Goal: Transaction & Acquisition: Obtain resource

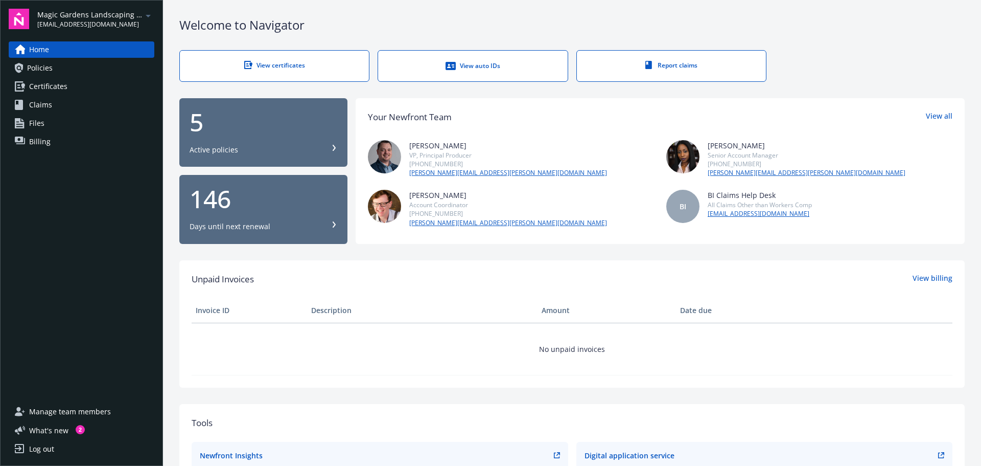
click at [36, 83] on span "Certificates" at bounding box center [48, 86] width 38 height 16
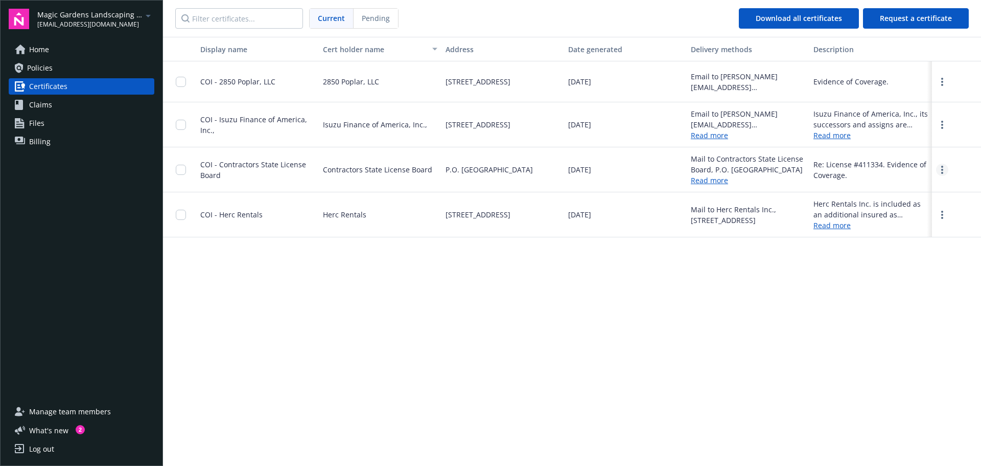
click at [787, 167] on link "more" at bounding box center [942, 170] width 12 height 12
click at [787, 190] on link "Download" at bounding box center [914, 190] width 67 height 20
click at [88, 413] on span "Manage team members" at bounding box center [70, 411] width 82 height 16
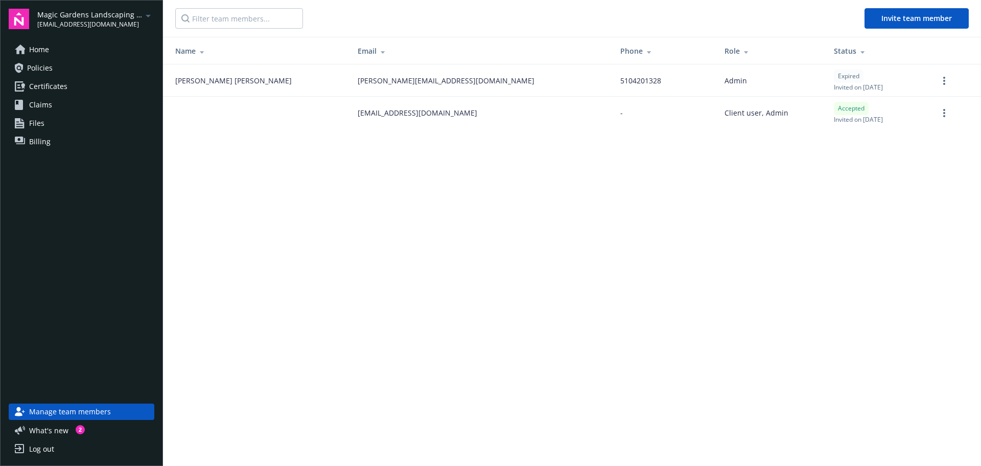
click at [56, 47] on link "Home" at bounding box center [82, 49] width 146 height 16
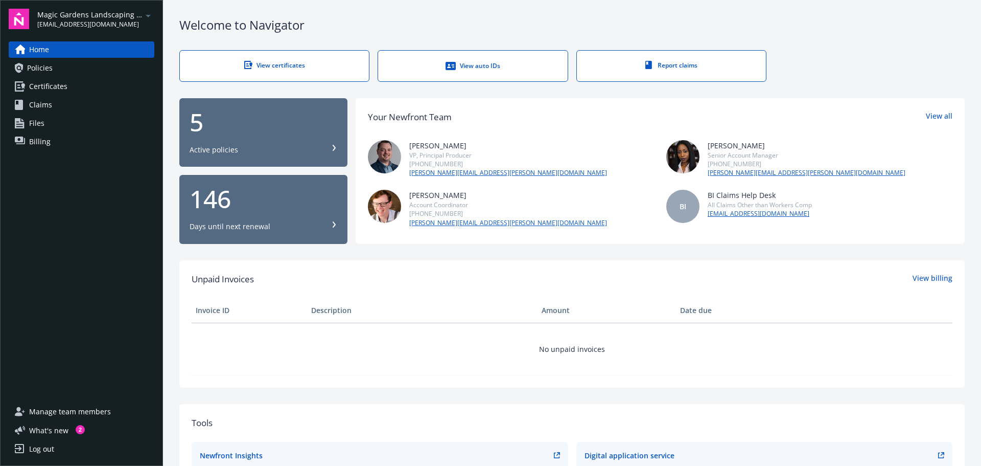
click at [52, 90] on span "Certificates" at bounding box center [48, 86] width 38 height 16
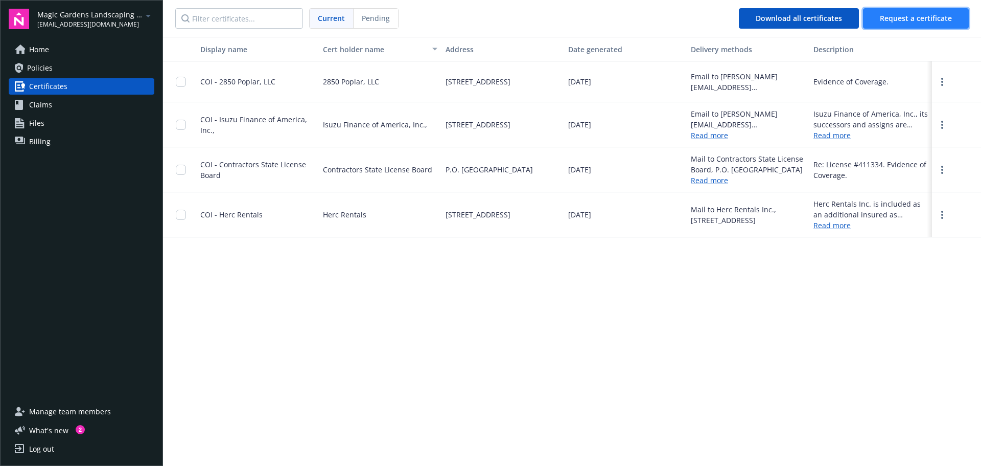
click at [787, 15] on span "Request a certificate" at bounding box center [916, 18] width 72 height 10
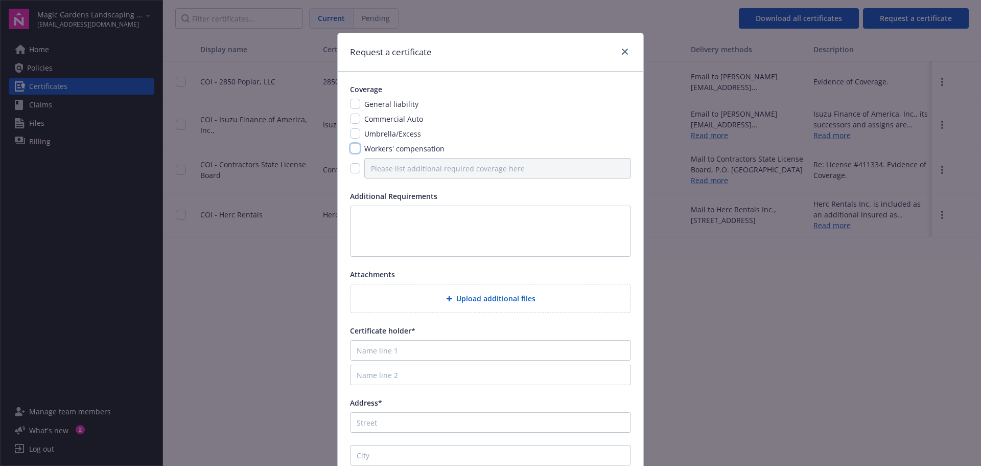
click at [353, 149] on input "checkbox" at bounding box center [355, 148] width 10 height 10
checkbox input "true"
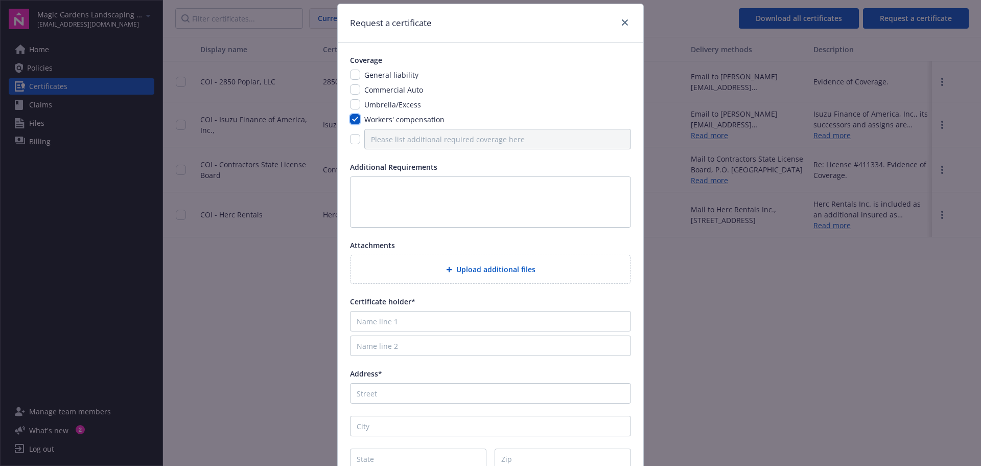
scroll to position [21, 0]
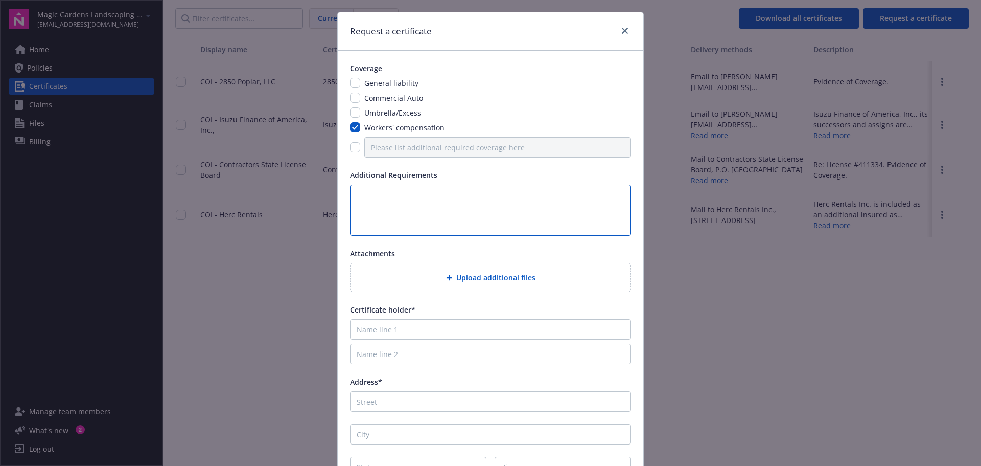
click at [417, 194] on textarea at bounding box center [490, 210] width 281 height 51
type textarea "I need a COI in order to update the Contractors State License Board License"
click at [444, 332] on input "Name line 1" at bounding box center [490, 329] width 281 height 20
type input "Contractors State License Board"
type input "PO Box 26000"
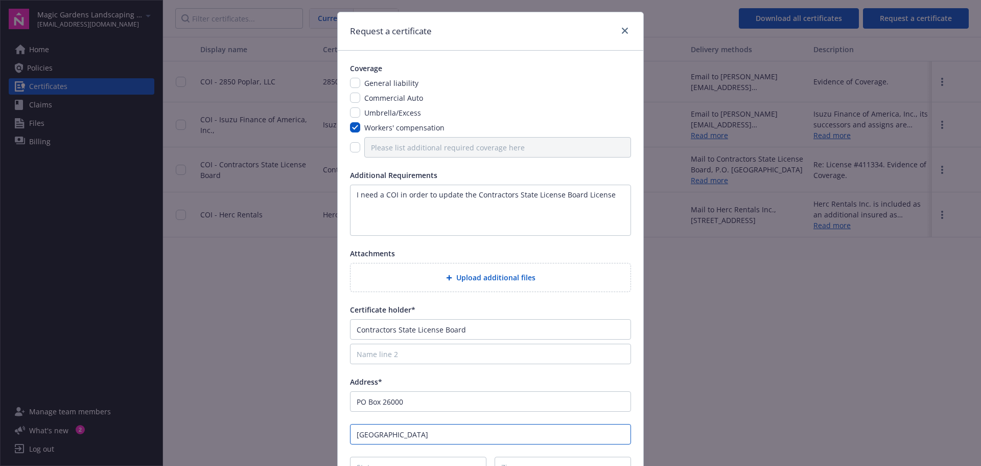
type input "Sacramento"
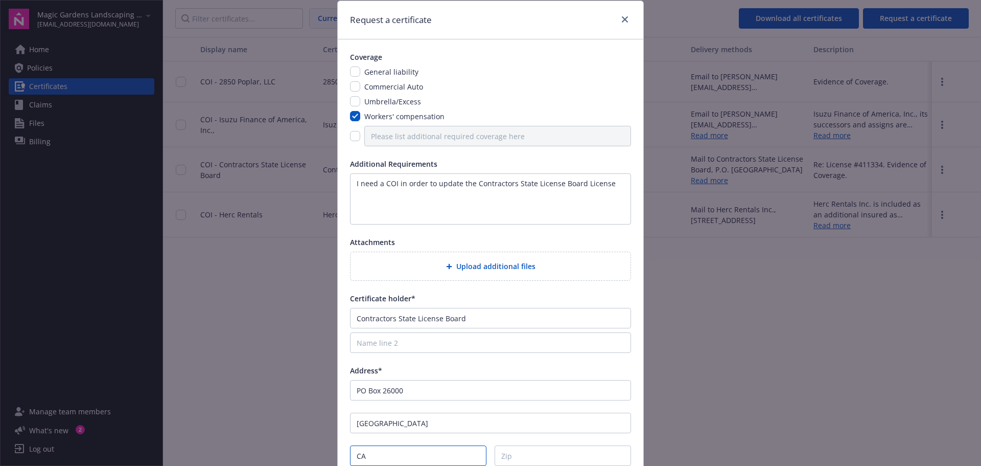
type input "CA"
type input "95826"
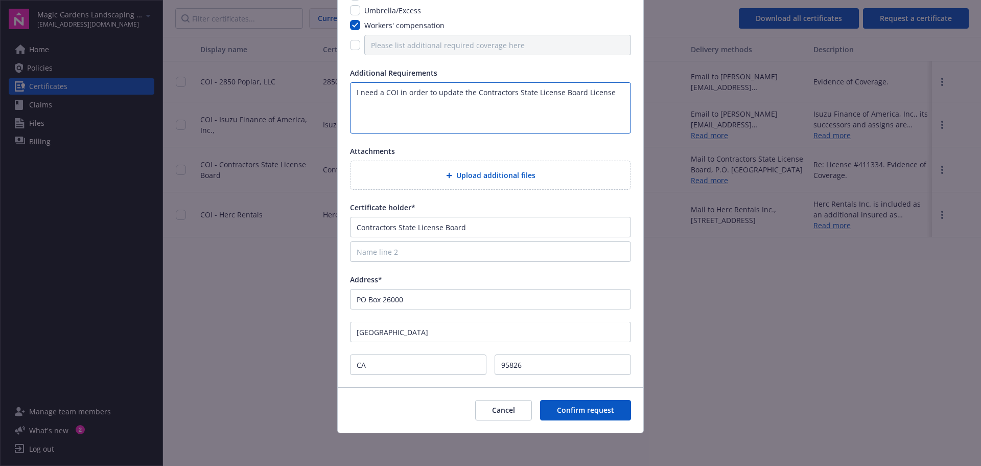
click at [610, 95] on textarea "I need a COI in order to update the Contractors State License Board License" at bounding box center [490, 107] width 281 height 51
drag, startPoint x: 581, startPoint y: 93, endPoint x: 605, endPoint y: 94, distance: 24.1
click at [605, 94] on textarea "I need a COI in order to update the Contractors' State License Board License, L…" at bounding box center [490, 107] width 281 height 51
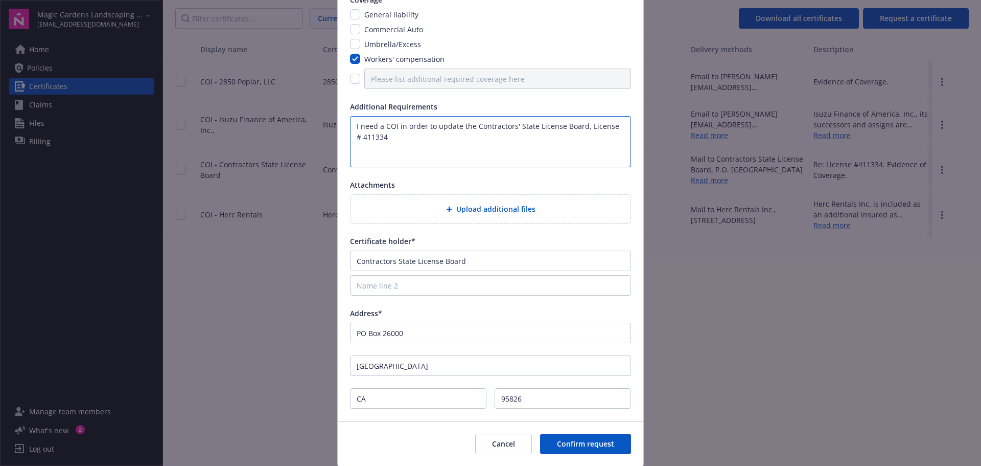
scroll to position [21, 0]
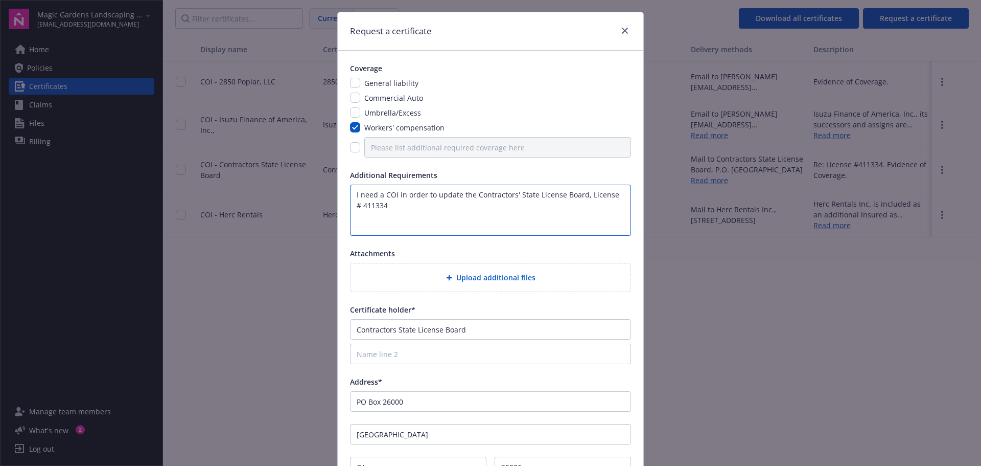
click at [403, 210] on textarea "I need a COI in order to update the Contractors' State License Board, License #…" at bounding box center [490, 210] width 281 height 51
drag, startPoint x: 499, startPoint y: 218, endPoint x: 583, endPoint y: 239, distance: 85.9
click at [350, 192] on textarea "I need a COI in order to update the Contractors' State License Board, License #…" at bounding box center [490, 210] width 281 height 51
paste textarea "ertificate of Insurance (COI) to update the Contractors' State License Board fo…"
paste textarea "I need a Certificate of Insurance (COI) to update the Contrac"
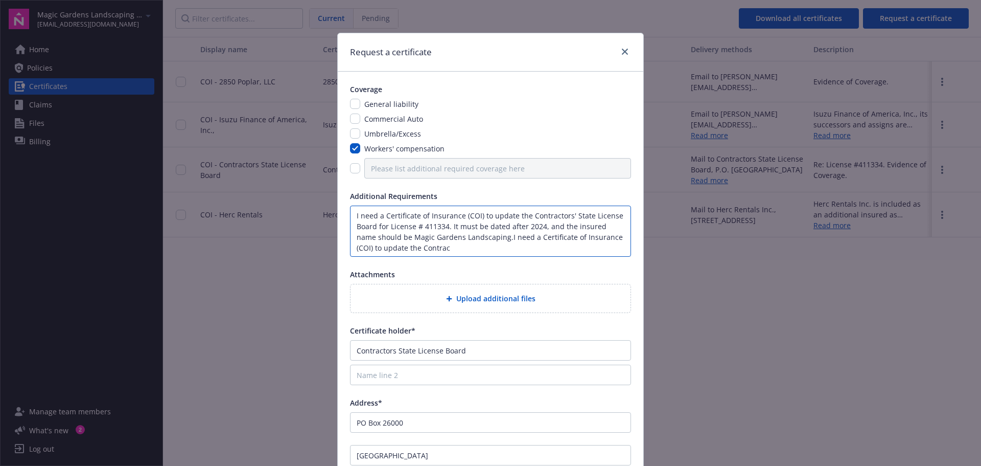
scroll to position [1, 0]
drag, startPoint x: 500, startPoint y: 237, endPoint x: 526, endPoint y: 247, distance: 28.5
click at [526, 247] on textarea "I need a Certificate of Insurance (COI) to update the Contractors' State Licens…" at bounding box center [490, 230] width 281 height 51
drag, startPoint x: 520, startPoint y: 242, endPoint x: 465, endPoint y: 235, distance: 55.6
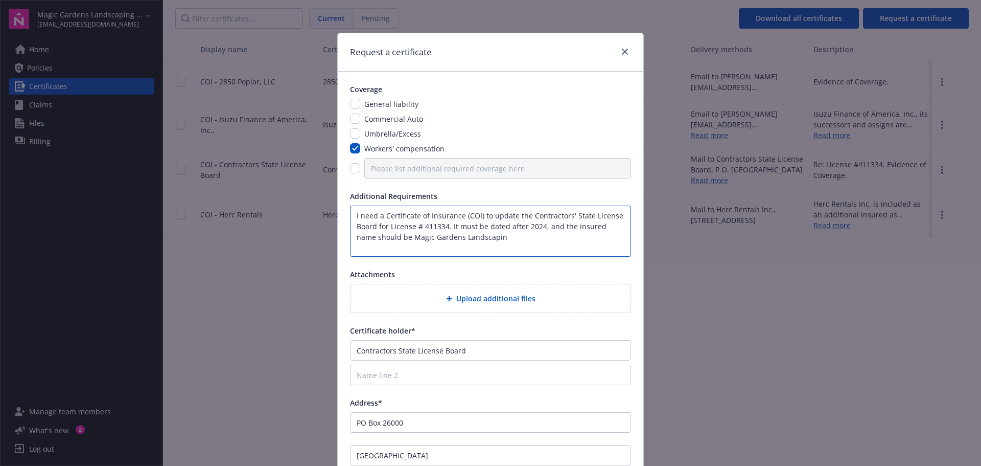
click at [464, 235] on textarea "I need a Certificate of Insurance (COI) to update the Contractors' State Licens…" at bounding box center [490, 230] width 281 height 51
click at [477, 235] on textarea "I need a Certificate of Insurance (COI) to update the Contractors' State Licens…" at bounding box center [490, 230] width 281 height 51
click at [479, 226] on textarea "I need a Certificate of Insurance (COI) to update the Contractors' State Licens…" at bounding box center [490, 230] width 281 height 51
drag, startPoint x: 481, startPoint y: 223, endPoint x: 448, endPoint y: 226, distance: 32.9
click at [448, 226] on textarea "I need a Certificate of Insurance (COI) to update the Contractors' State Licens…" at bounding box center [490, 230] width 281 height 51
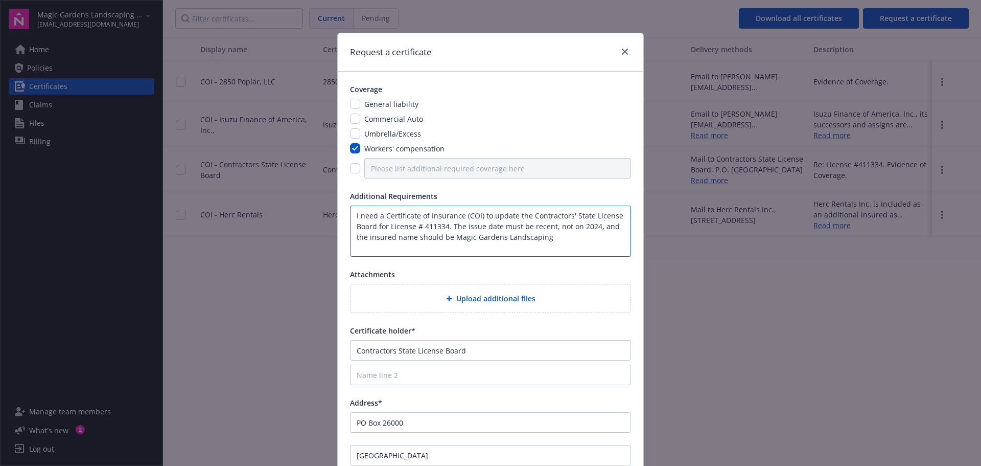
drag, startPoint x: 555, startPoint y: 232, endPoint x: 557, endPoint y: 223, distance: 9.3
click at [555, 232] on textarea "I need a Certificate of Insurance (COI) to update the Contractors' State Licens…" at bounding box center [490, 230] width 281 height 51
click at [557, 235] on textarea "I need a Certificate of Insurance (COI) to update the Contractors' State Licens…" at bounding box center [490, 230] width 281 height 51
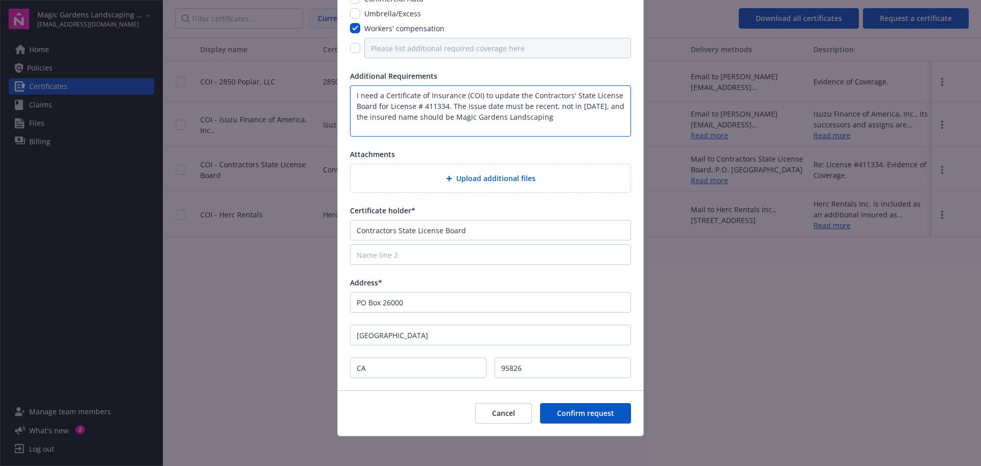
scroll to position [123, 0]
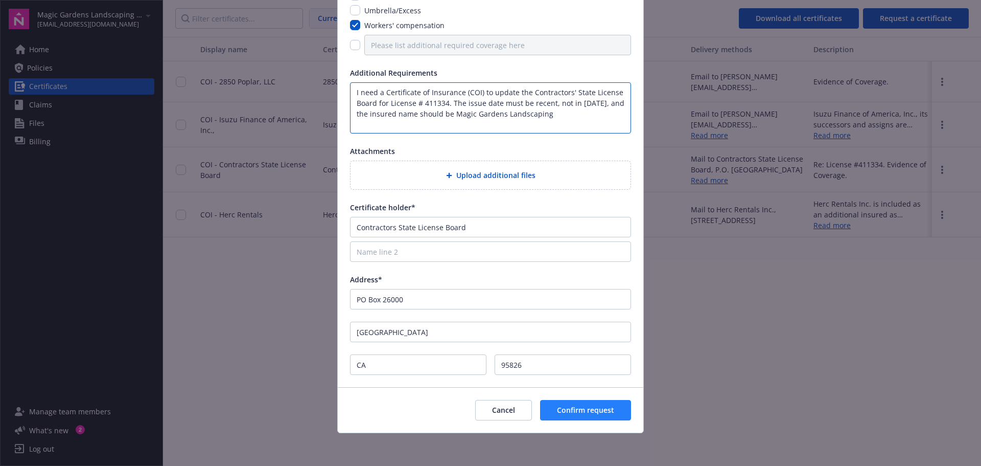
type textarea "I need a Certificate of Insurance (COI) to update the Contractors' State Licens…"
click at [587, 415] on button "Confirm request" at bounding box center [585, 410] width 91 height 20
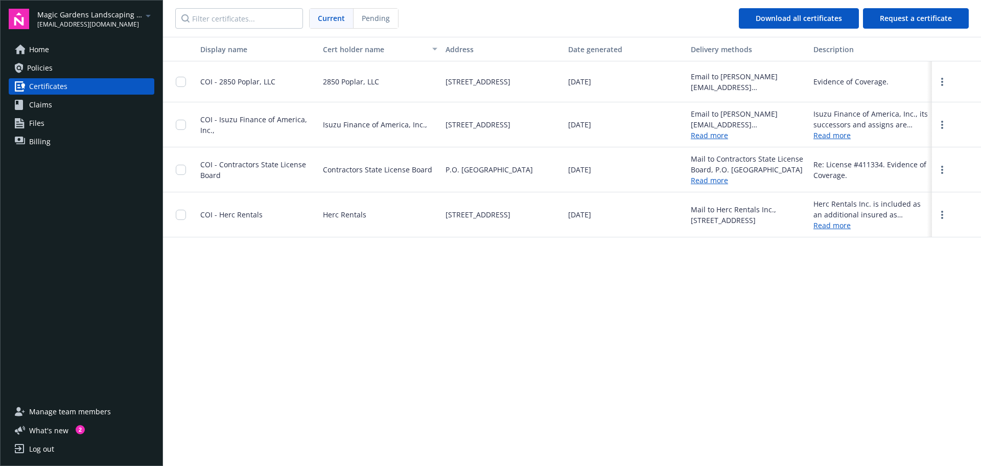
click at [49, 436] on div "Manage team members What ' s new 2 Log out" at bounding box center [82, 430] width 146 height 54
click at [53, 427] on span "What ' s new" at bounding box center [48, 430] width 39 height 11
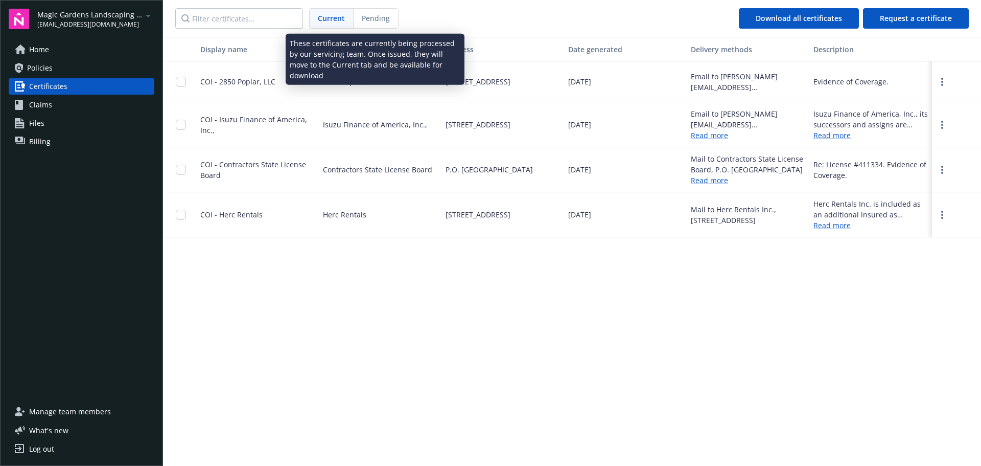
click at [382, 15] on span "Pending" at bounding box center [376, 18] width 28 height 11
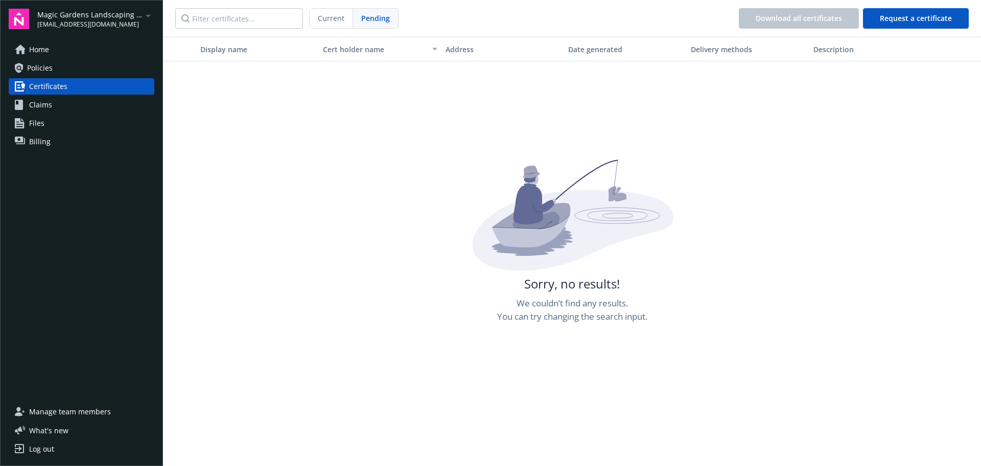
click at [62, 55] on link "Home" at bounding box center [82, 49] width 146 height 16
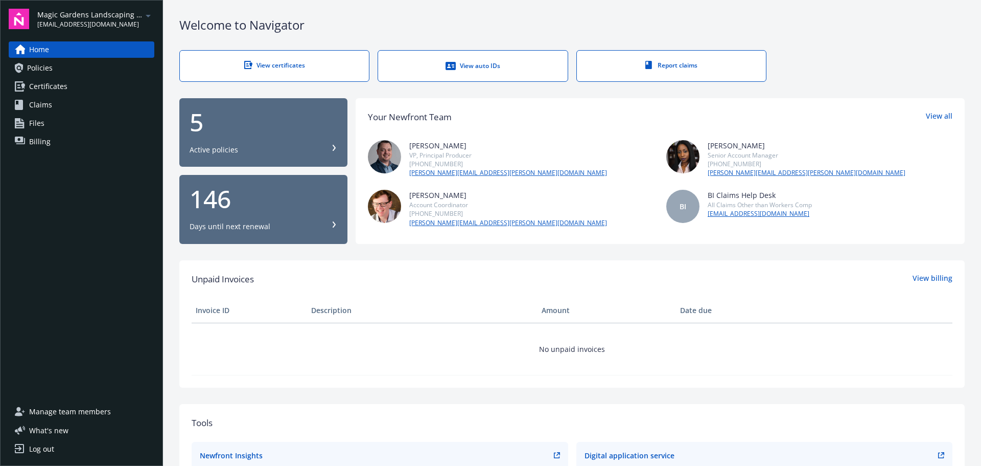
click at [266, 67] on div "View certificates" at bounding box center [274, 65] width 148 height 9
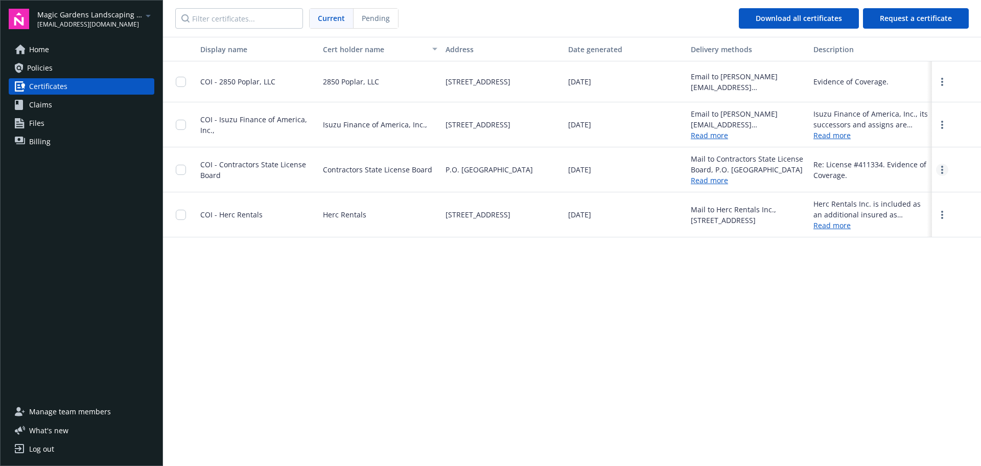
click at [940, 171] on link "more" at bounding box center [942, 170] width 12 height 12
